Goal: Information Seeking & Learning: Learn about a topic

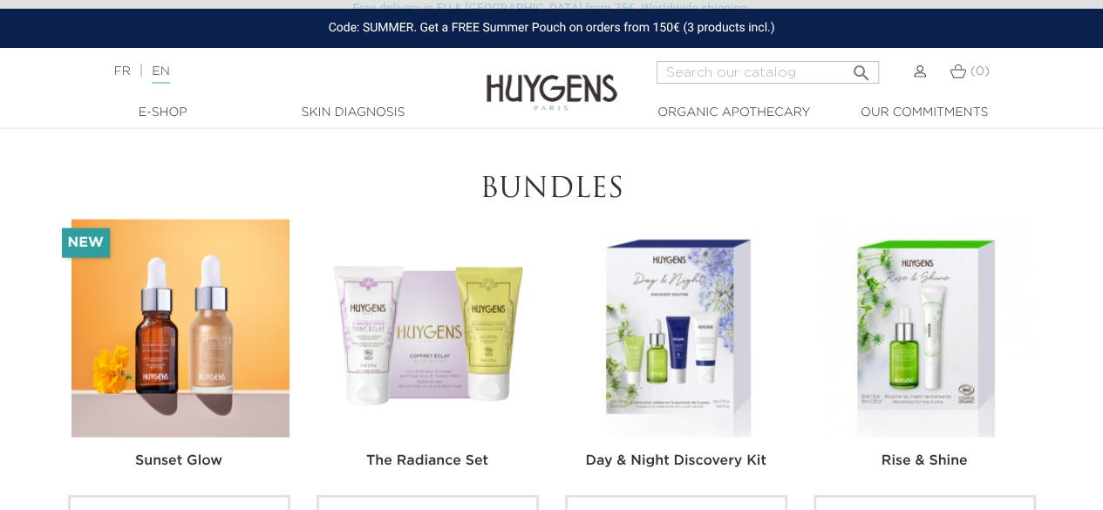
scroll to position [4972, 0]
click at [544, 72] on img at bounding box center [552, 79] width 131 height 67
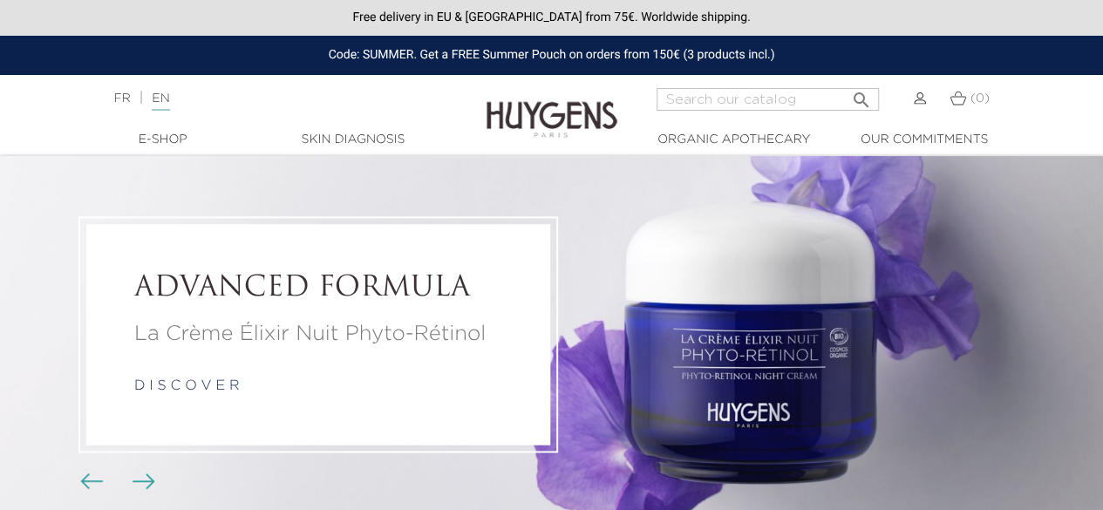
click at [176, 150] on div at bounding box center [551, 143] width 1103 height 24
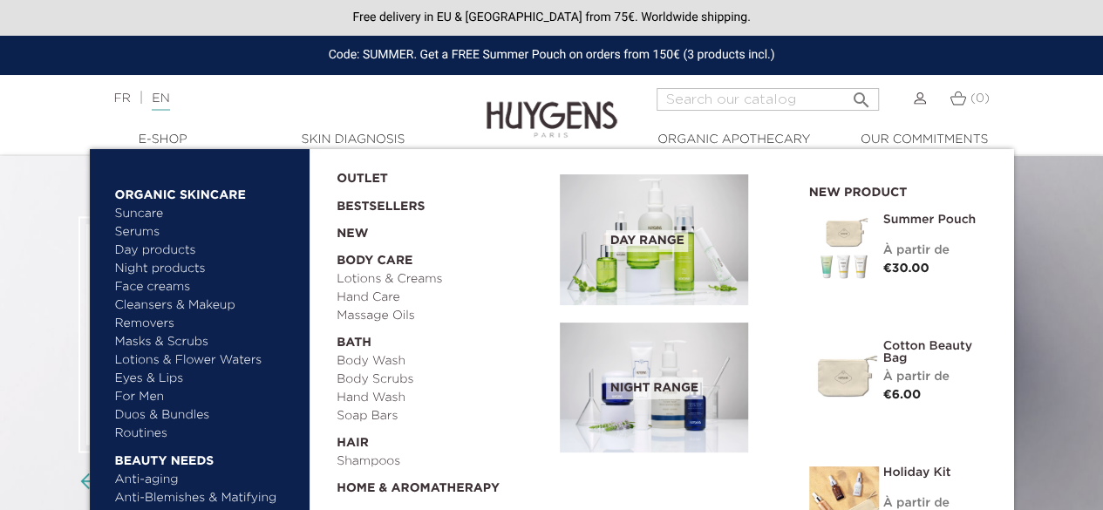
click at [176, 141] on link "  E-Shop" at bounding box center [163, 140] width 174 height 18
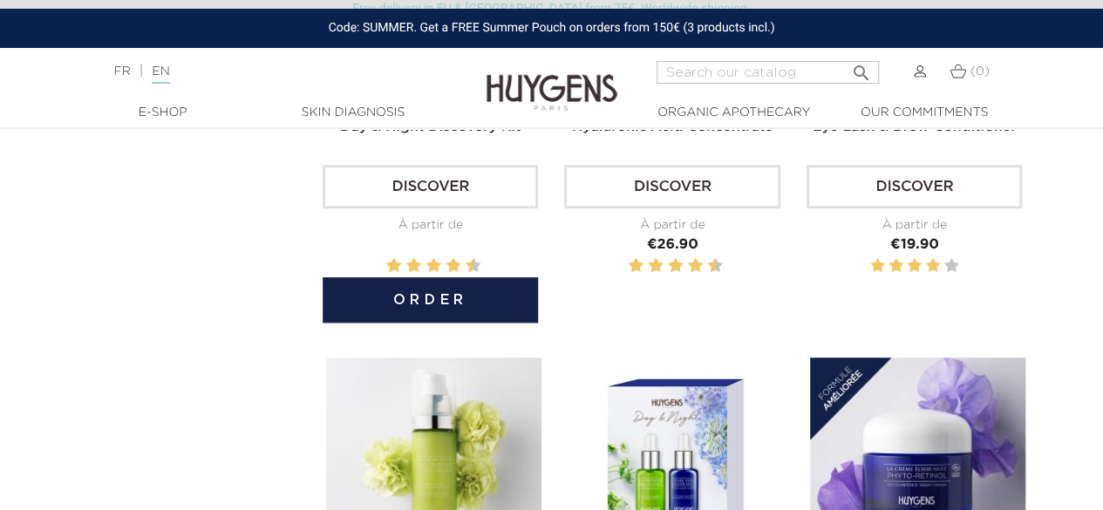
scroll to position [799, 0]
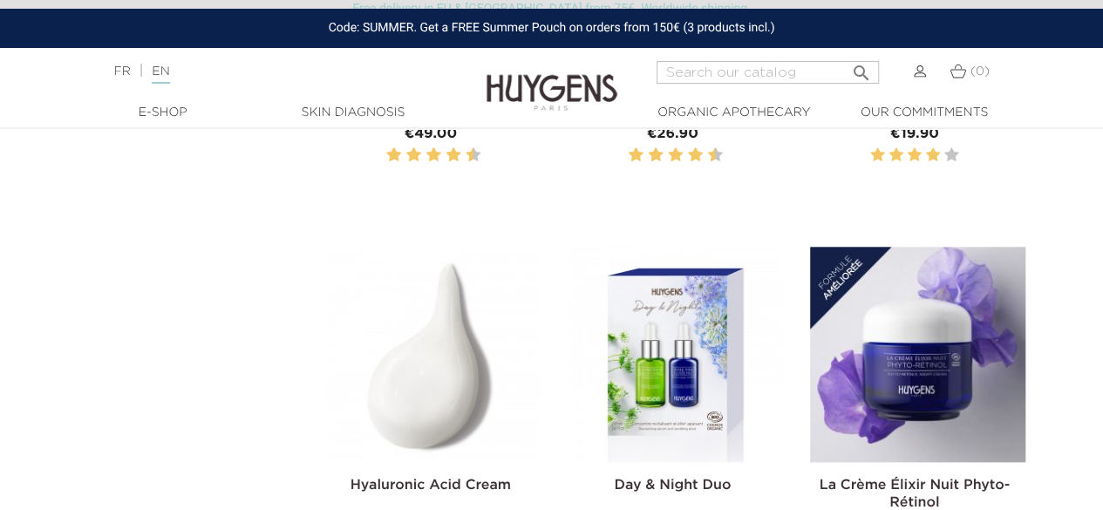
click at [518, 340] on img at bounding box center [433, 354] width 215 height 215
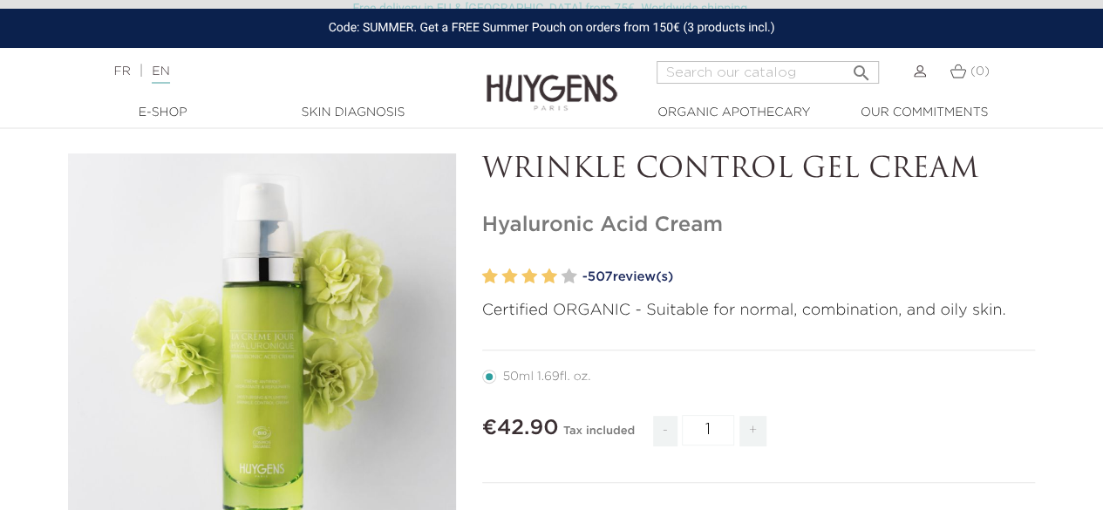
scroll to position [44, 0]
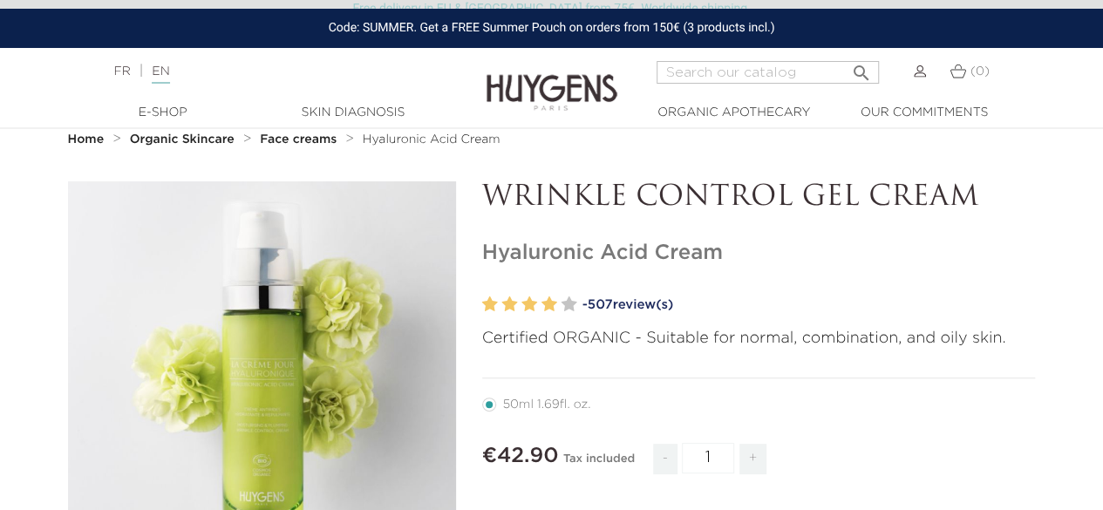
drag, startPoint x: 967, startPoint y: 196, endPoint x: 492, endPoint y: 188, distance: 475.5
click at [492, 188] on p "WRINKLE CONTROL GEL CREAM" at bounding box center [759, 197] width 554 height 33
copy p "WRINKLE CONTROL GEL CREAM"
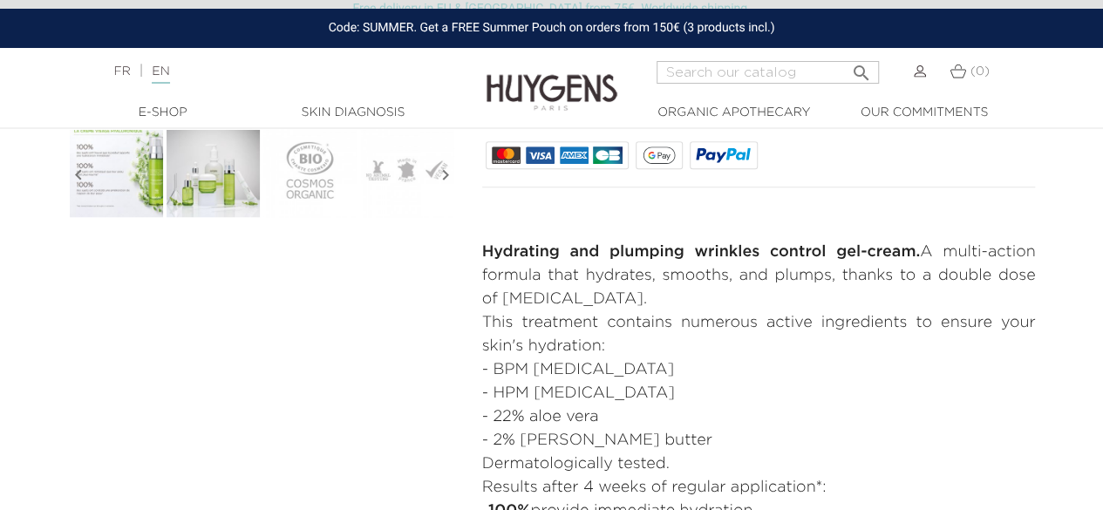
scroll to position [655, 0]
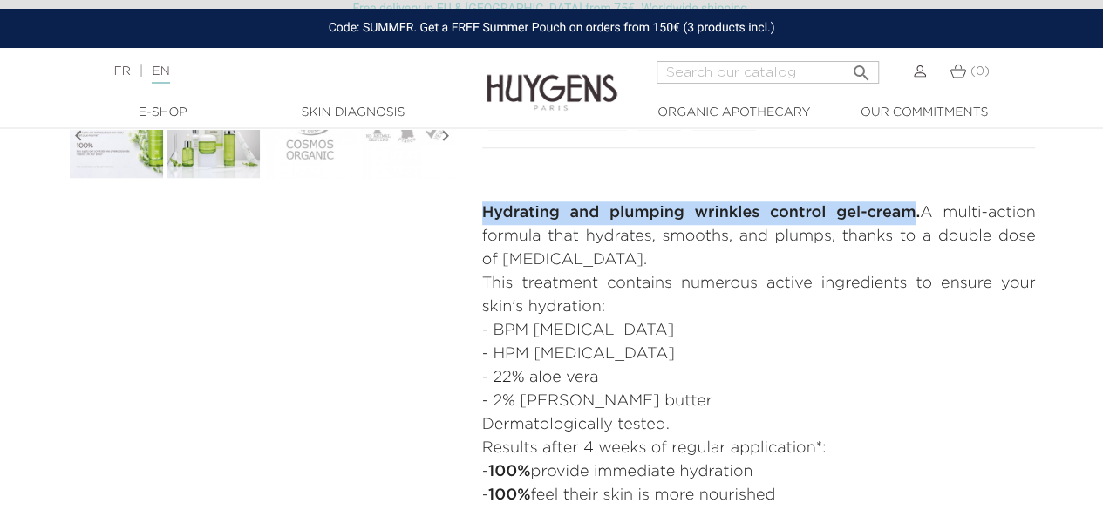
drag, startPoint x: 461, startPoint y: 209, endPoint x: 905, endPoint y: 202, distance: 444.9
click at [905, 202] on div "  " at bounding box center [552, 98] width 994 height 1055
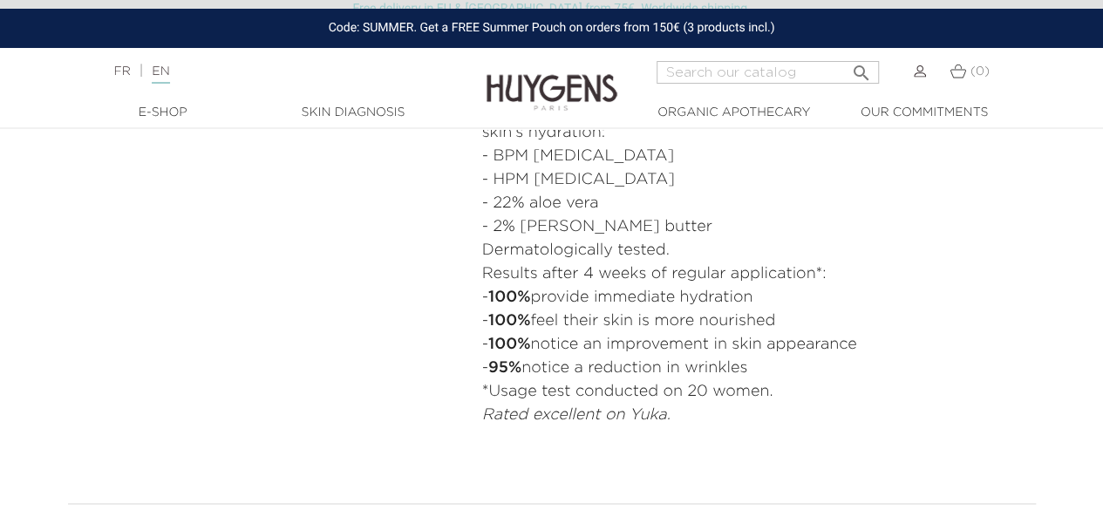
scroll to position [742, 0]
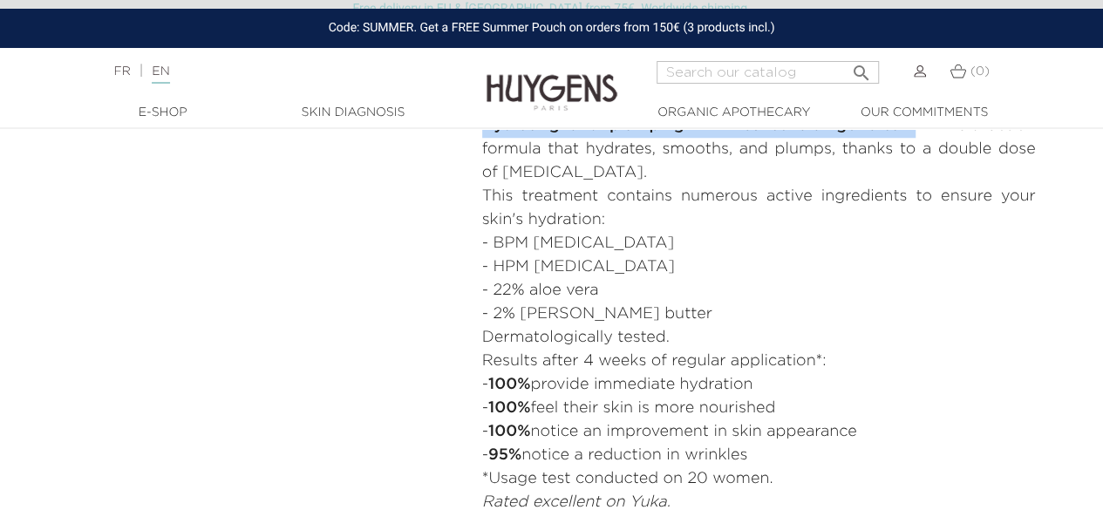
drag, startPoint x: 473, startPoint y: 379, endPoint x: 800, endPoint y: 455, distance: 336.0
click at [800, 455] on div "WRINKLE CONTROL GEL CREAM Hyaluronic Acid Cream" at bounding box center [759, 11] width 580 height 1055
click at [859, 412] on li "- 100% feel their skin is more nourished" at bounding box center [759, 409] width 554 height 24
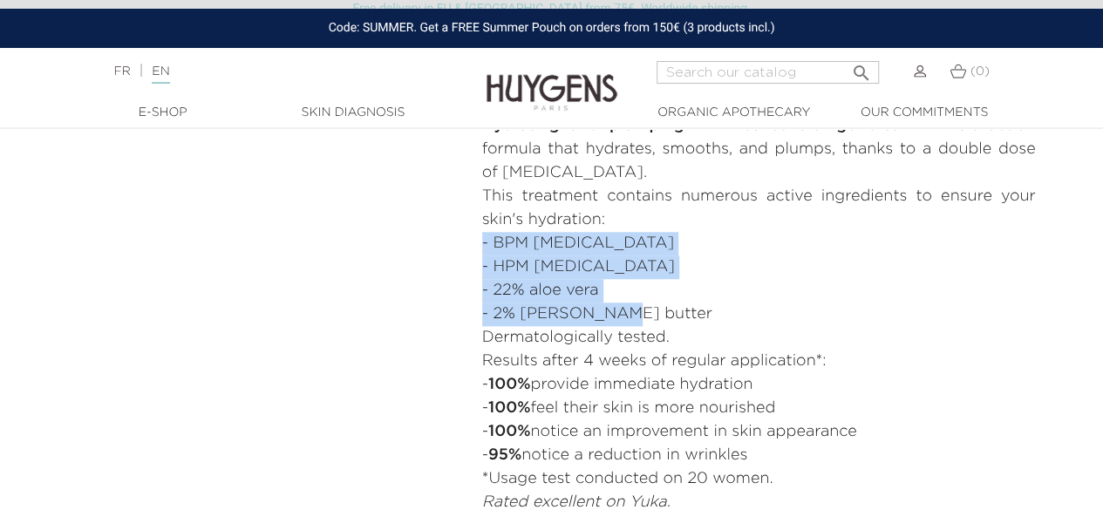
drag, startPoint x: 609, startPoint y: 318, endPoint x: 469, endPoint y: 252, distance: 154.5
click at [469, 252] on div "WRINKLE CONTROL GEL CREAM Hyaluronic Acid Cream" at bounding box center [759, 11] width 580 height 1055
copy ul "- BPM hyaluronic acid - HPM hyaluronic acid - 22% aloe vera - 2% shea butter"
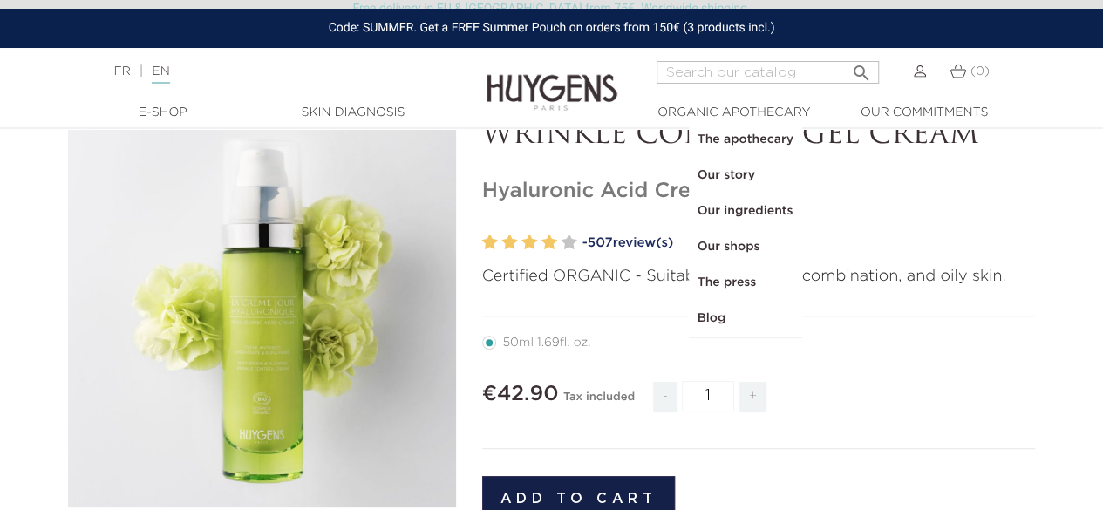
scroll to position [0, 0]
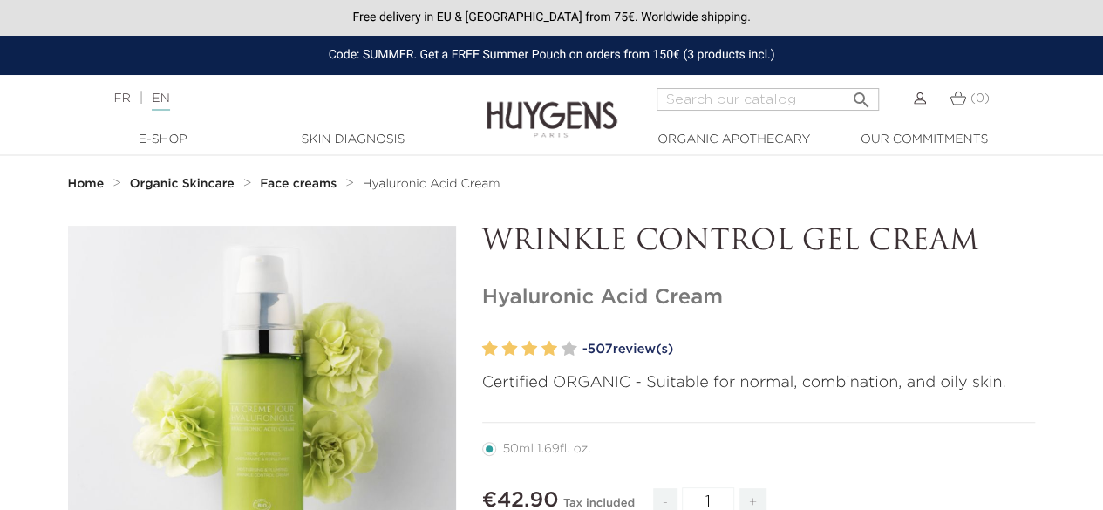
click at [602, 111] on img at bounding box center [552, 106] width 131 height 67
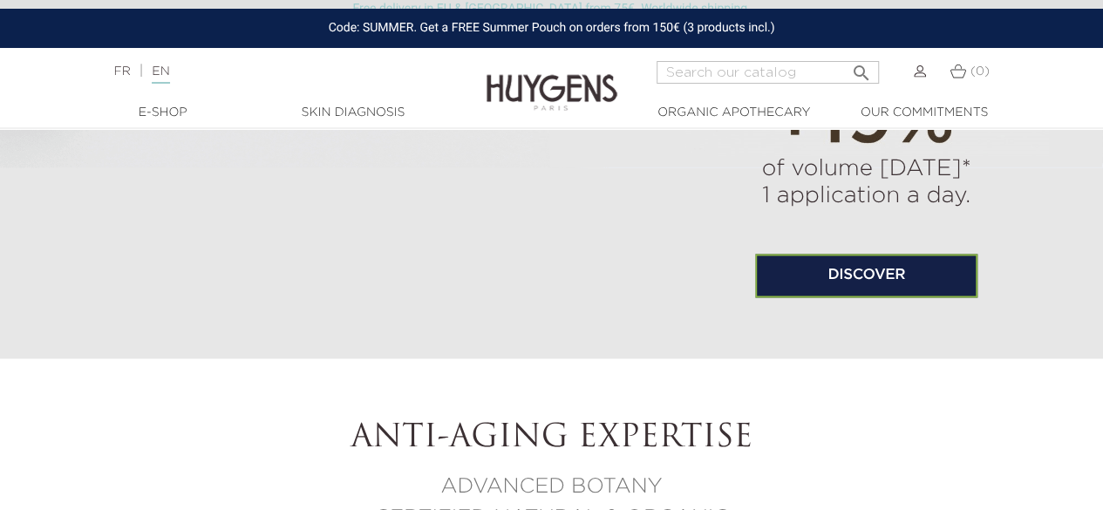
scroll to position [1657, 0]
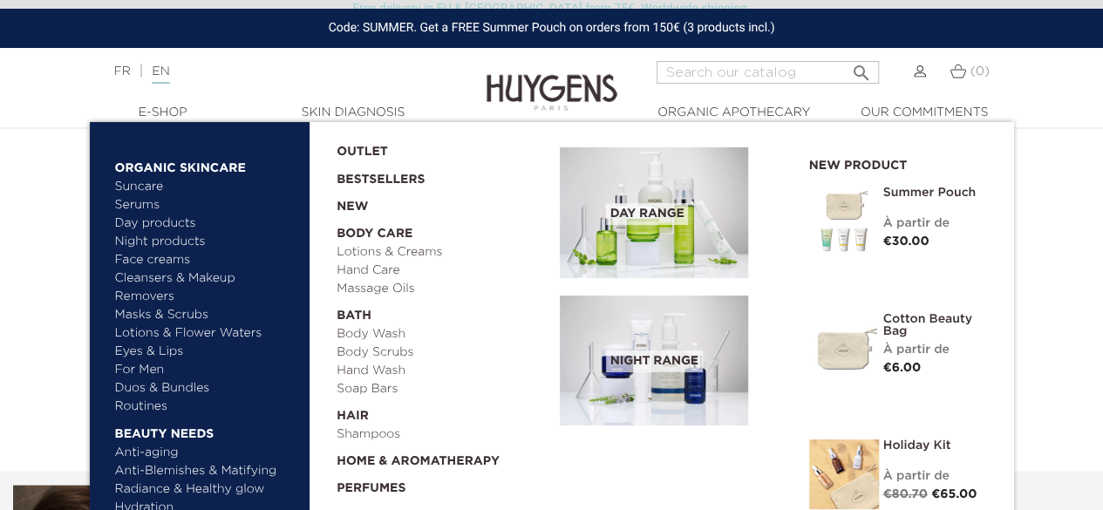
click at [175, 113] on link "  E-Shop" at bounding box center [163, 113] width 174 height 18
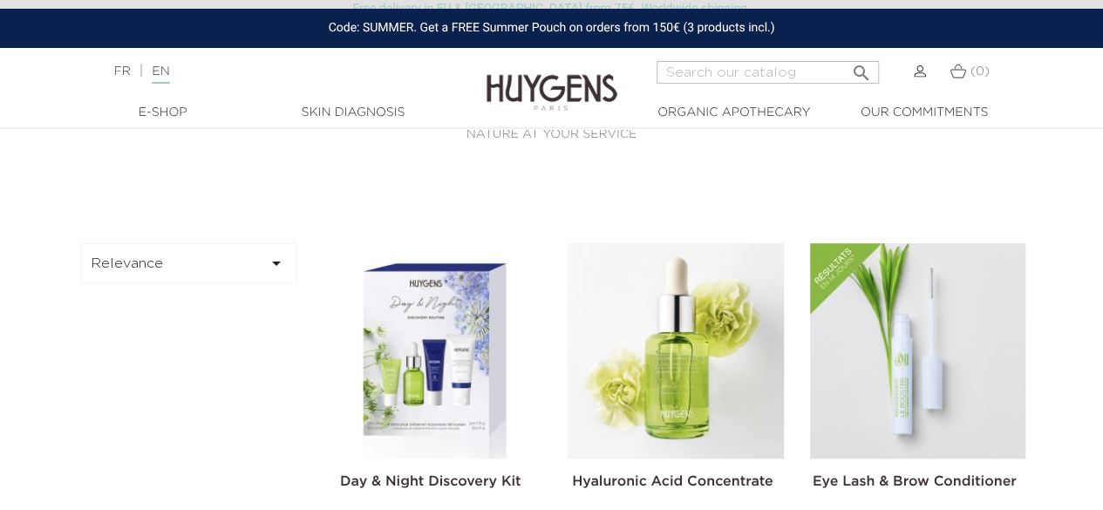
scroll to position [349, 0]
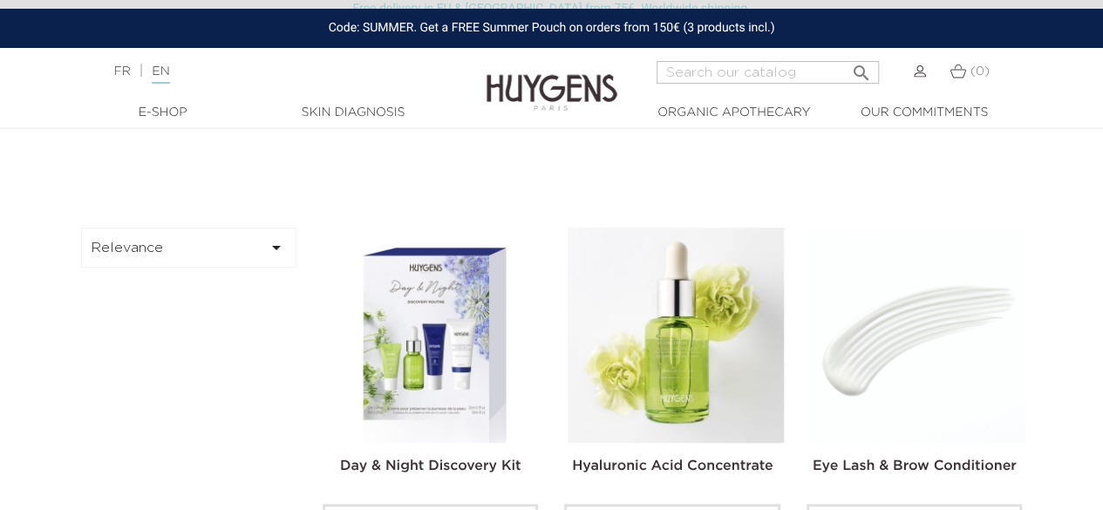
click at [903, 320] on img at bounding box center [917, 335] width 215 height 215
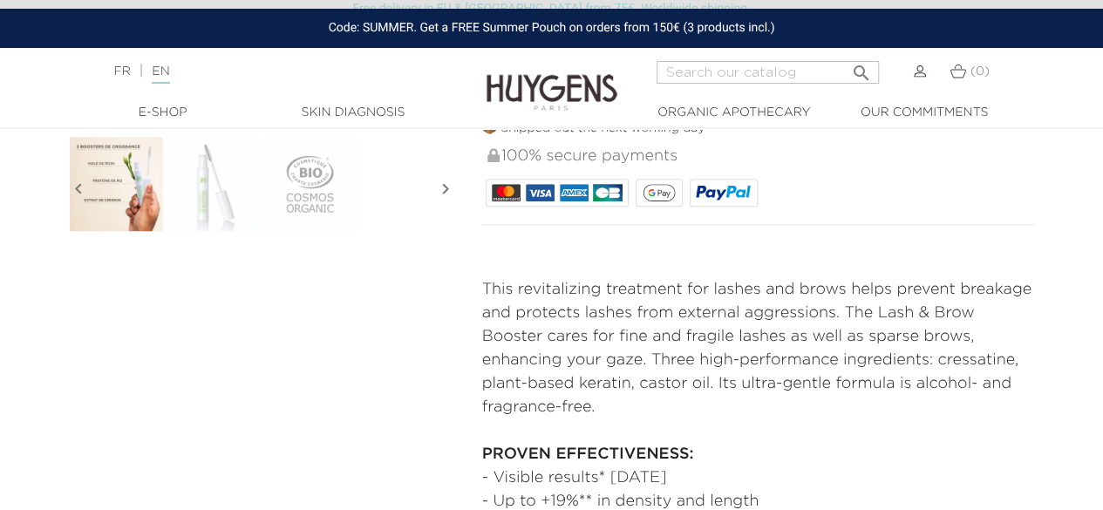
scroll to position [698, 0]
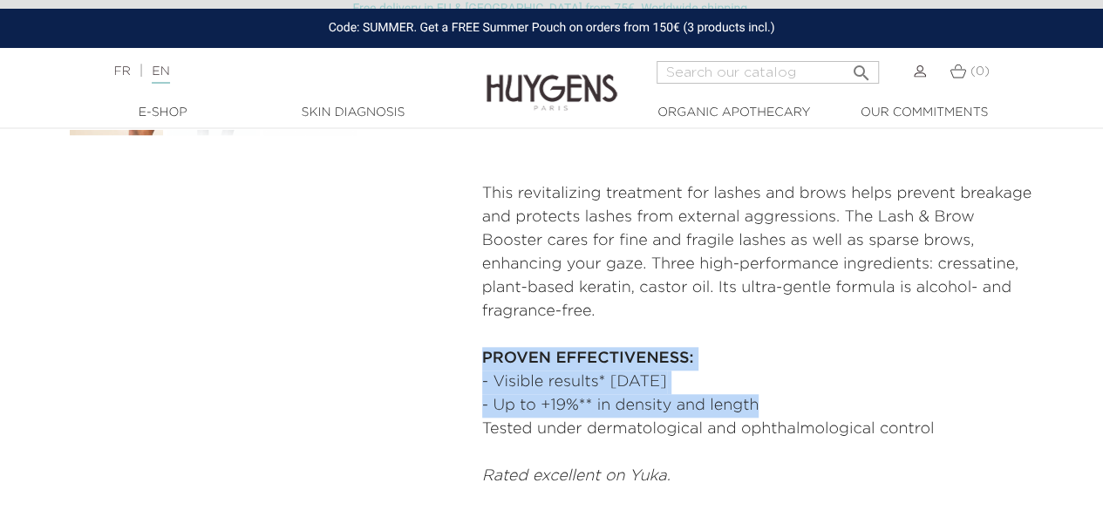
copy div "PROVEN EFFECTIVENESS: - Visible results* [DATE] - Up to +19%** in density and l…"
drag, startPoint x: 469, startPoint y: 357, endPoint x: 823, endPoint y: 404, distance: 357.3
click at [823, 404] on div "STRENGTHENS & REVITALISES Eye Lash & Brow Conditioner" at bounding box center [759, 8] width 580 height 960
